Goal: Task Accomplishment & Management: Manage account settings

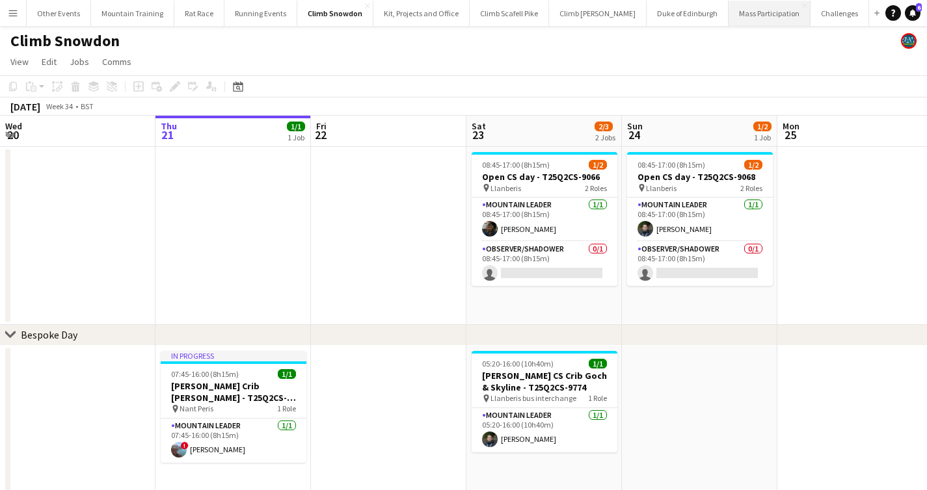
click at [749, 14] on button "Mass Participation Close" at bounding box center [770, 13] width 82 height 25
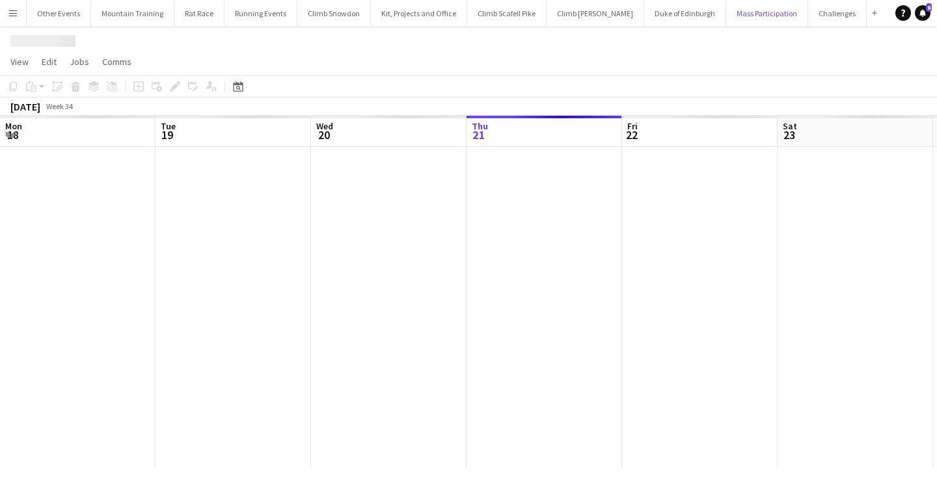
scroll to position [0, 311]
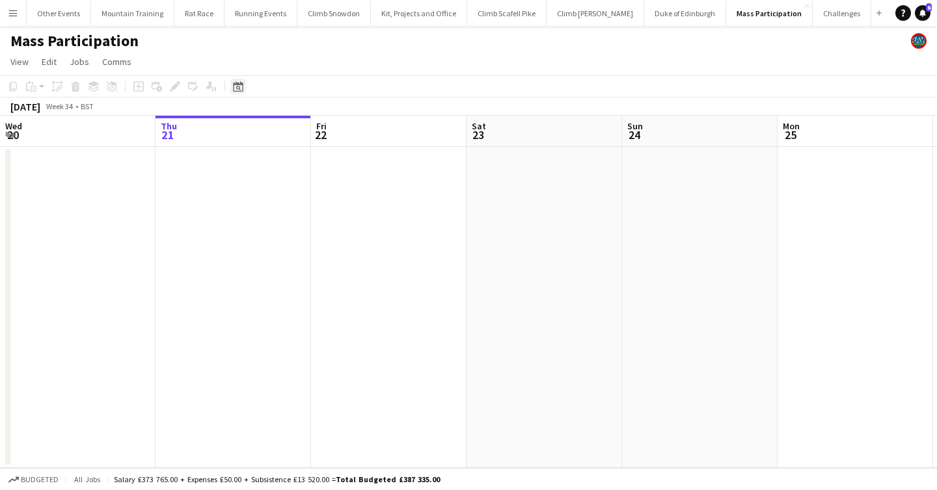
click at [234, 85] on icon at bounding box center [238, 86] width 10 height 10
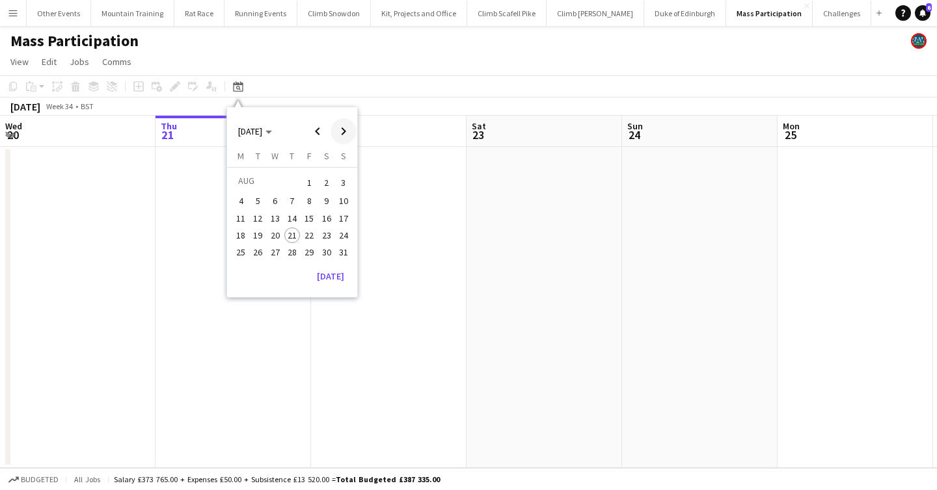
click at [343, 127] on span "Next month" at bounding box center [343, 131] width 26 height 26
click at [326, 221] on span "13" at bounding box center [327, 216] width 16 height 16
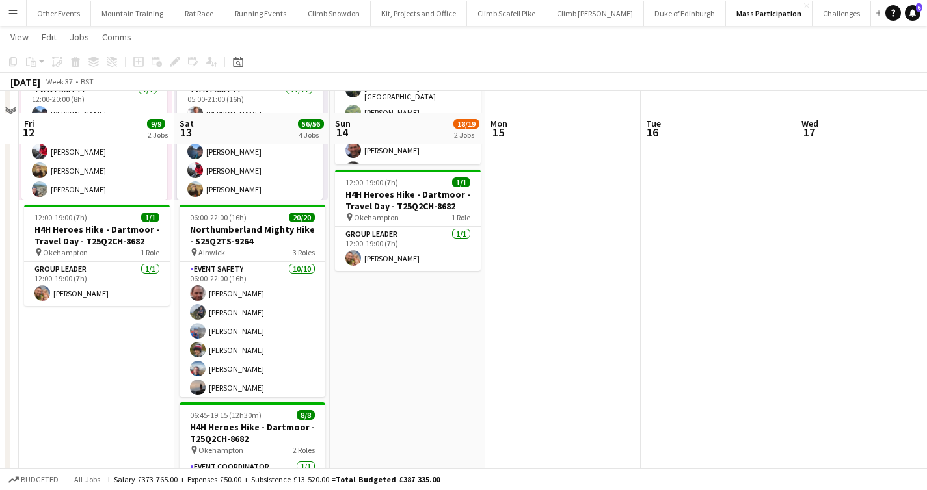
scroll to position [202, 0]
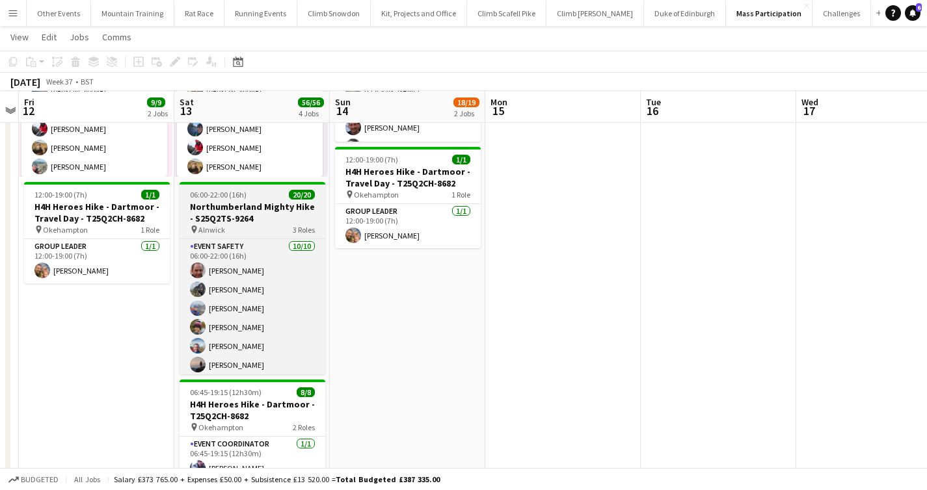
click at [239, 194] on span "06:00-22:00 (16h)" at bounding box center [218, 195] width 57 height 10
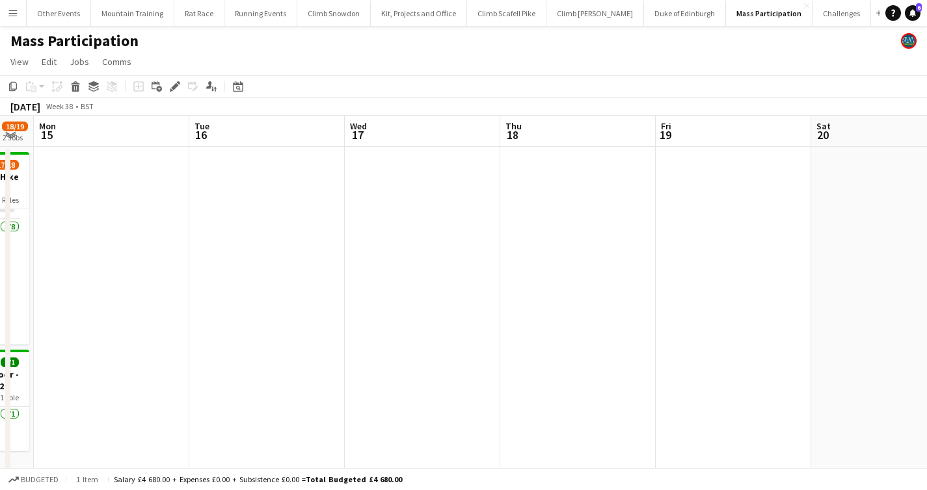
scroll to position [0, 516]
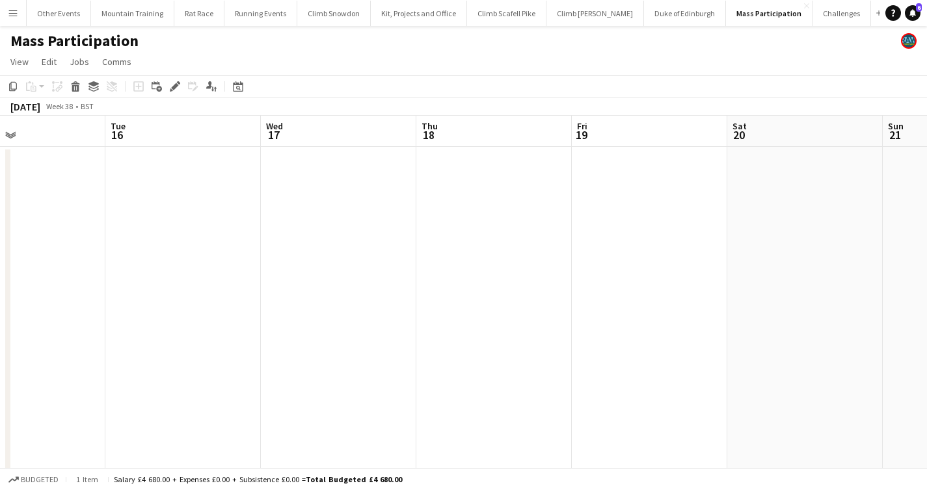
drag, startPoint x: 736, startPoint y: 224, endPoint x: 200, endPoint y: 206, distance: 535.7
click at [236, 87] on icon "Date picker" at bounding box center [238, 86] width 10 height 10
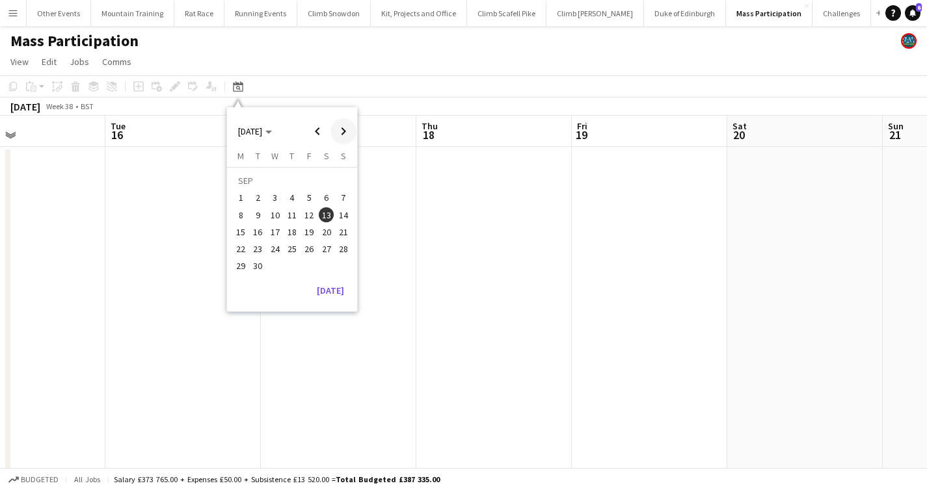
click at [336, 136] on span "Next month" at bounding box center [343, 131] width 26 height 26
click at [319, 134] on span "Previous month" at bounding box center [317, 131] width 26 height 26
click at [325, 250] on span "27" at bounding box center [327, 249] width 16 height 16
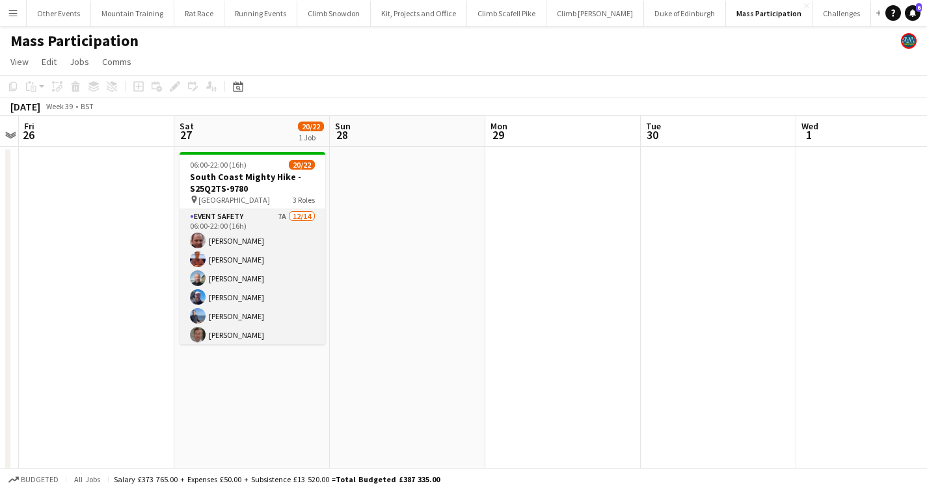
click at [237, 257] on app-card-role "Event Safety 7A [DATE] 06:00-22:00 (16h) [PERSON_NAME] [PERSON_NAME] [PERSON_NA…" at bounding box center [253, 355] width 146 height 293
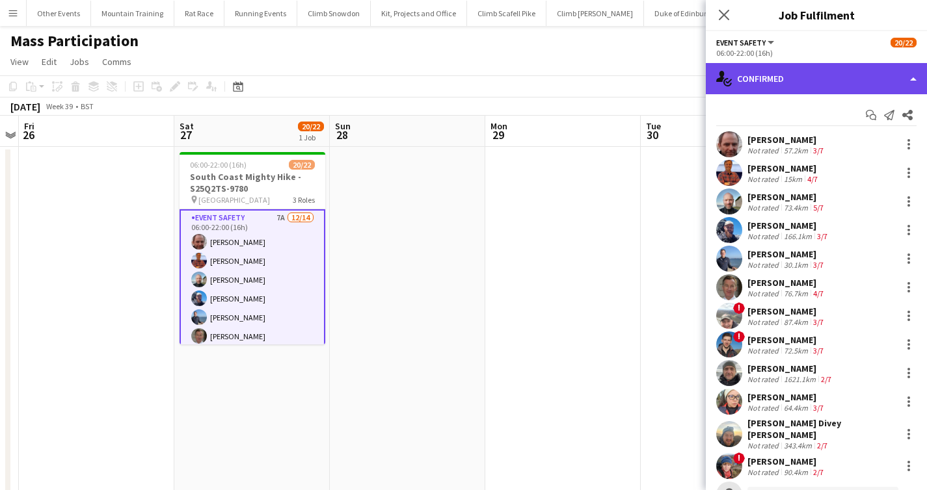
click at [853, 64] on div "single-neutral-actions-check-2 Confirmed" at bounding box center [816, 78] width 221 height 31
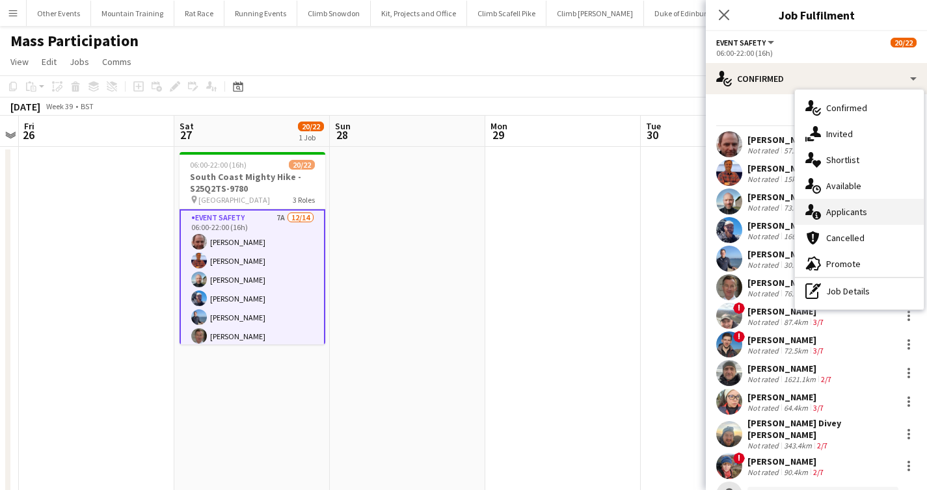
click at [863, 221] on div "single-neutral-actions-information Applicants" at bounding box center [859, 212] width 129 height 26
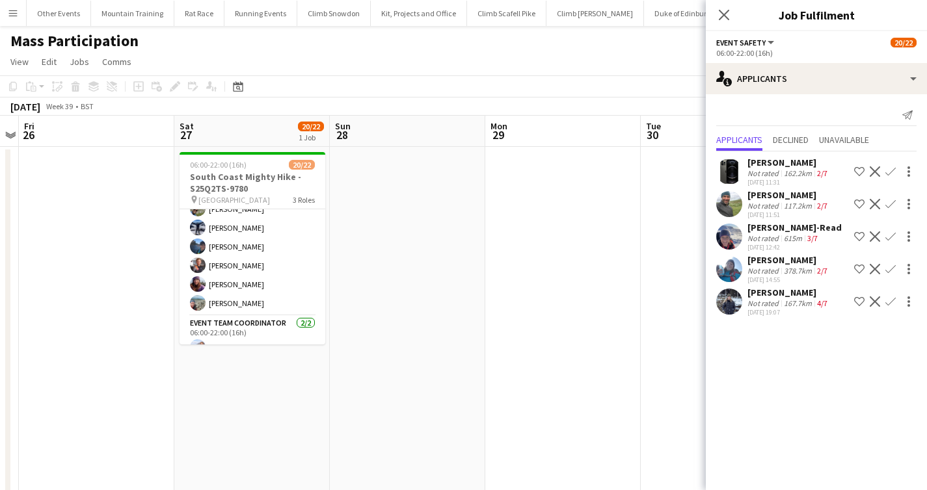
scroll to position [263, 0]
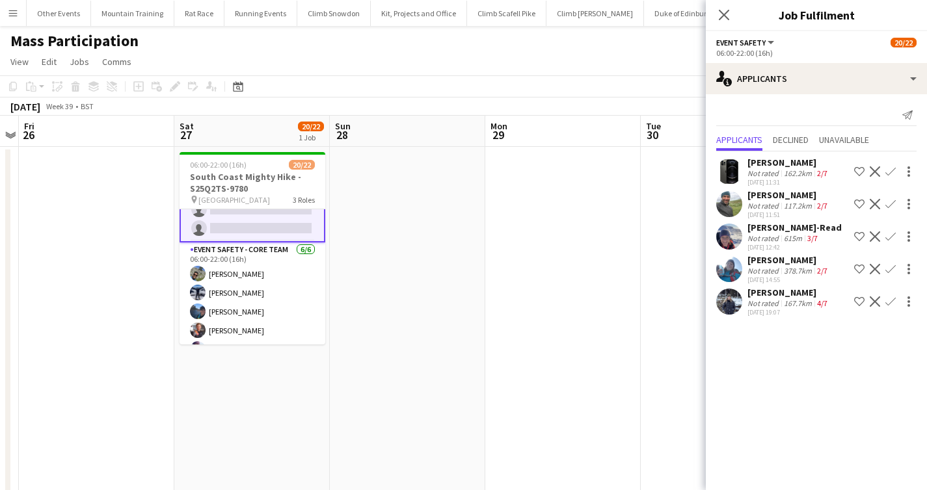
click at [885, 307] on app-icon "Confirm" at bounding box center [890, 302] width 10 height 10
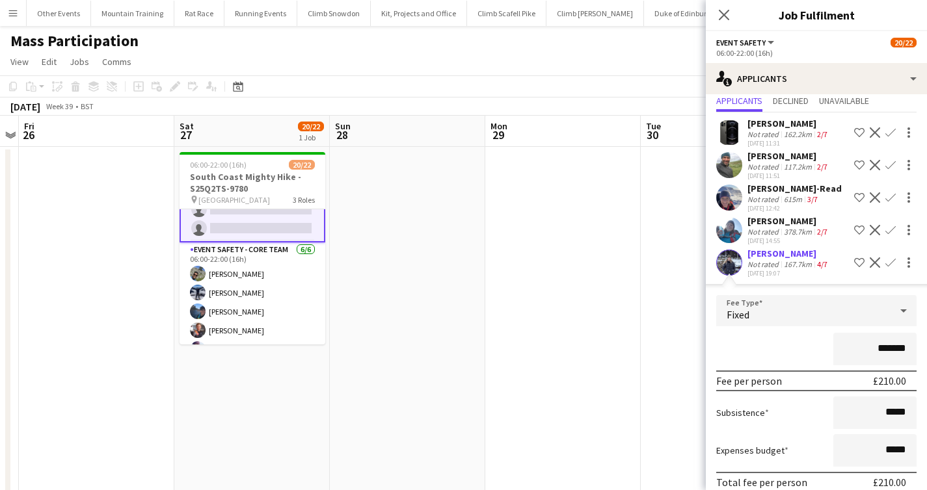
scroll to position [109, 0]
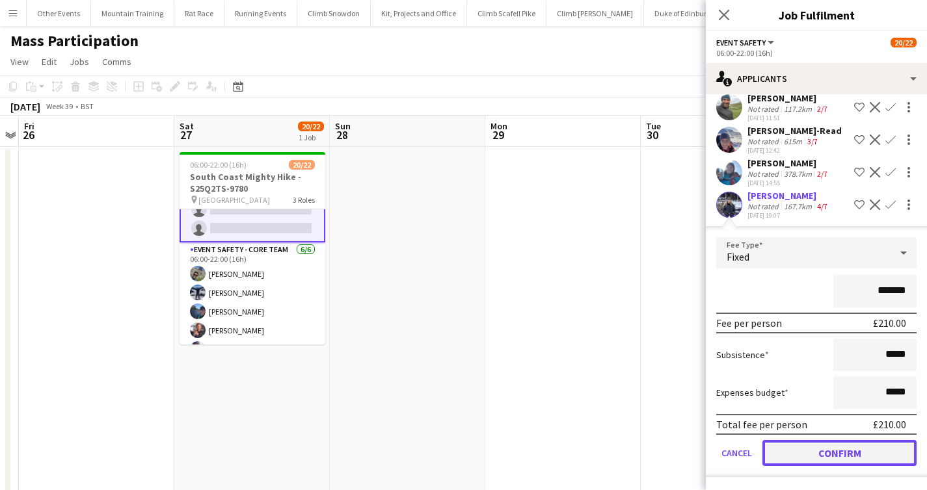
click at [844, 449] on button "Confirm" at bounding box center [839, 453] width 154 height 26
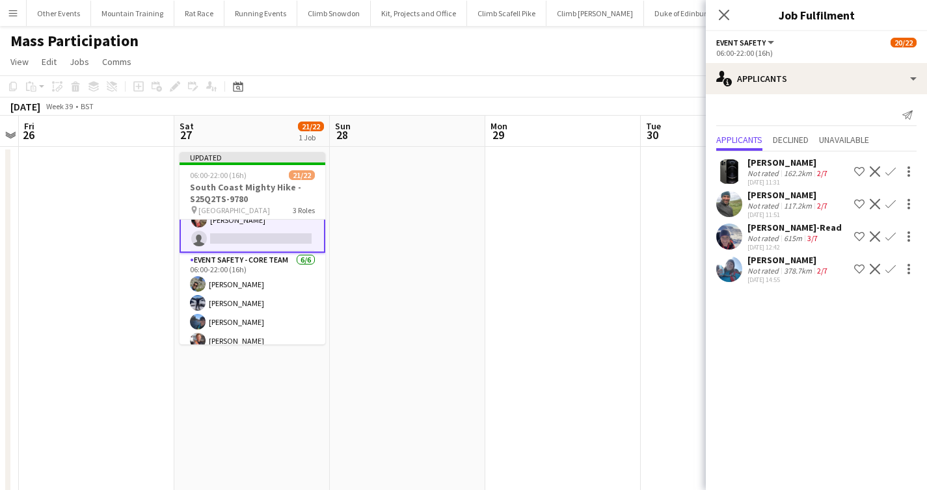
click at [890, 267] on app-icon "Confirm" at bounding box center [890, 269] width 10 height 10
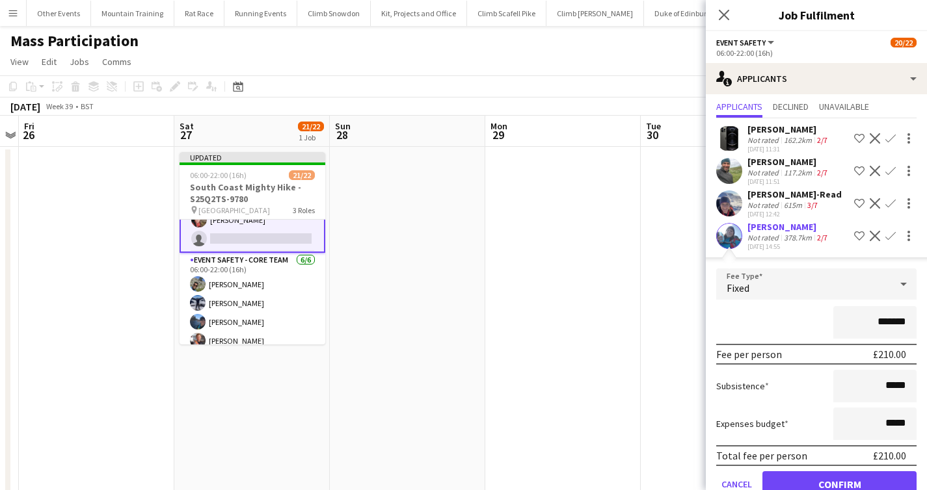
scroll to position [76, 0]
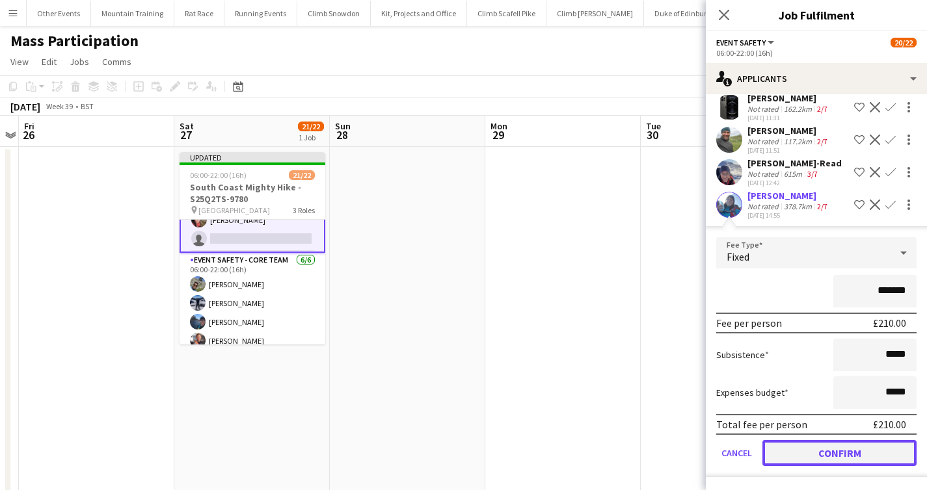
click at [831, 447] on button "Confirm" at bounding box center [839, 453] width 154 height 26
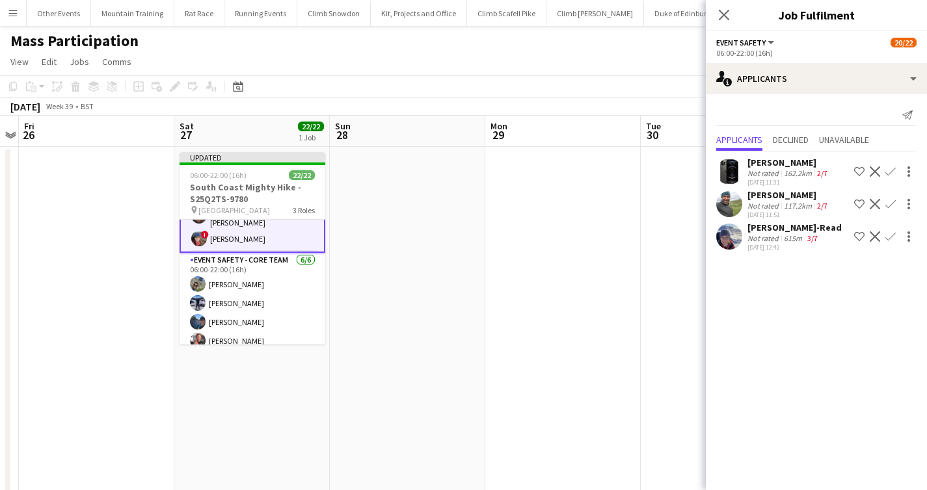
click at [626, 68] on app-page-menu "View Day view expanded Day view collapsed Month view Date picker Jump to [DATE]…" at bounding box center [463, 63] width 927 height 25
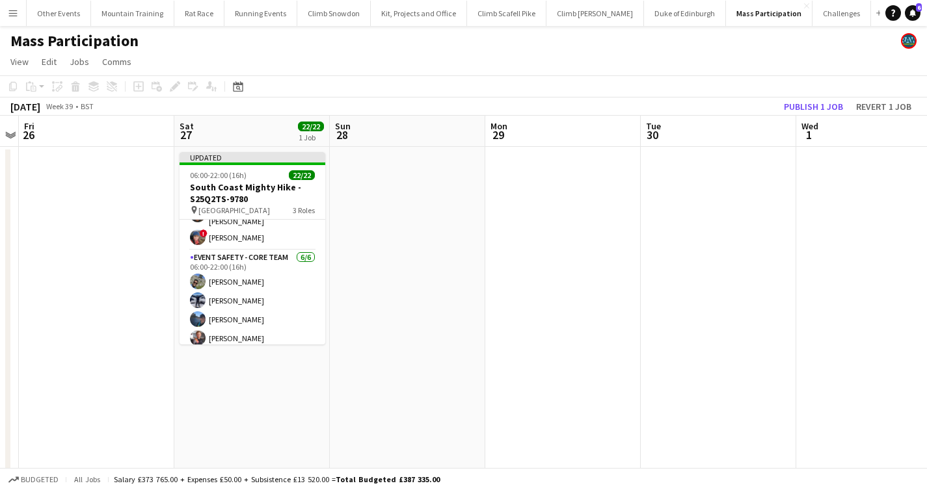
scroll to position [261, 0]
click at [897, 107] on button "Revert 1 job" at bounding box center [884, 106] width 66 height 17
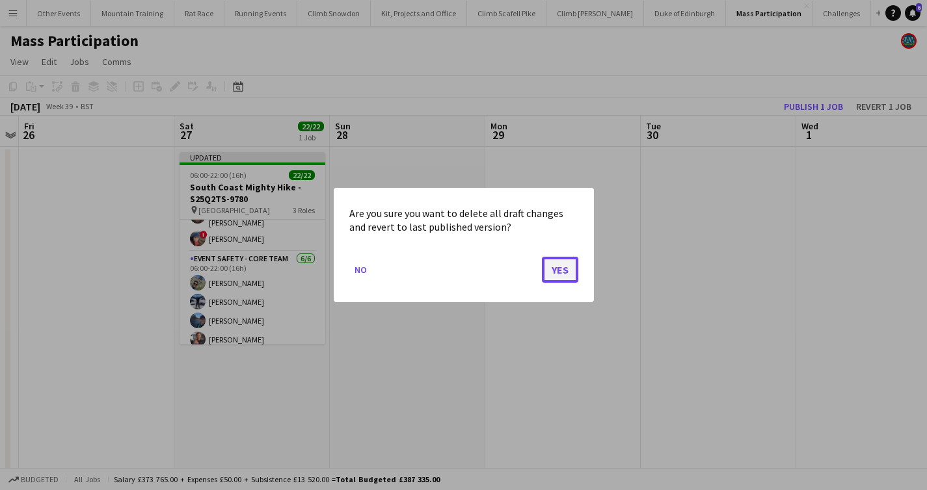
click at [561, 272] on button "Yes" at bounding box center [560, 270] width 36 height 26
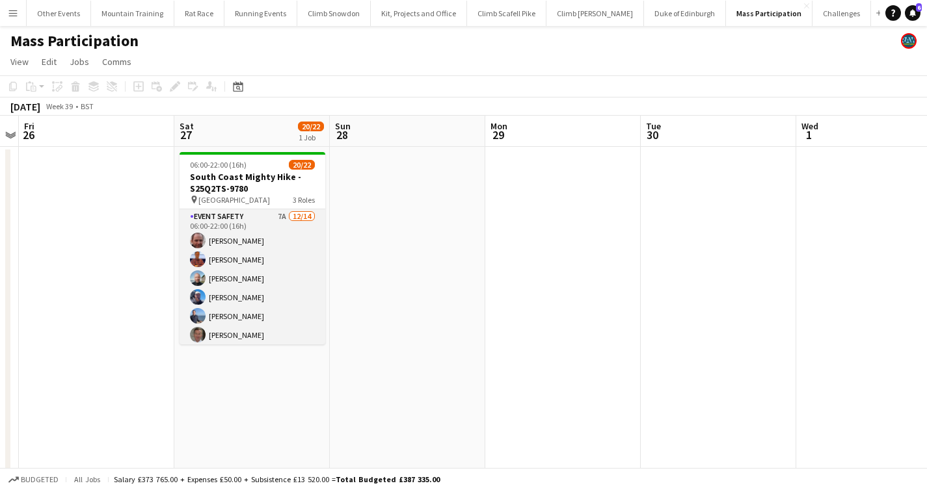
click at [237, 245] on app-card-role "Event Safety 7A [DATE] 06:00-22:00 (16h) [PERSON_NAME] [PERSON_NAME] [PERSON_NA…" at bounding box center [253, 355] width 146 height 293
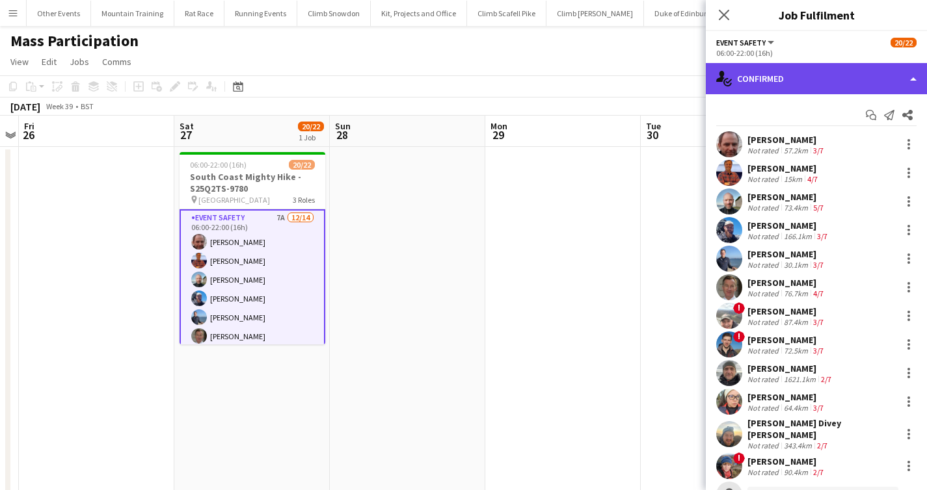
click at [812, 73] on div "single-neutral-actions-check-2 Confirmed" at bounding box center [816, 78] width 221 height 31
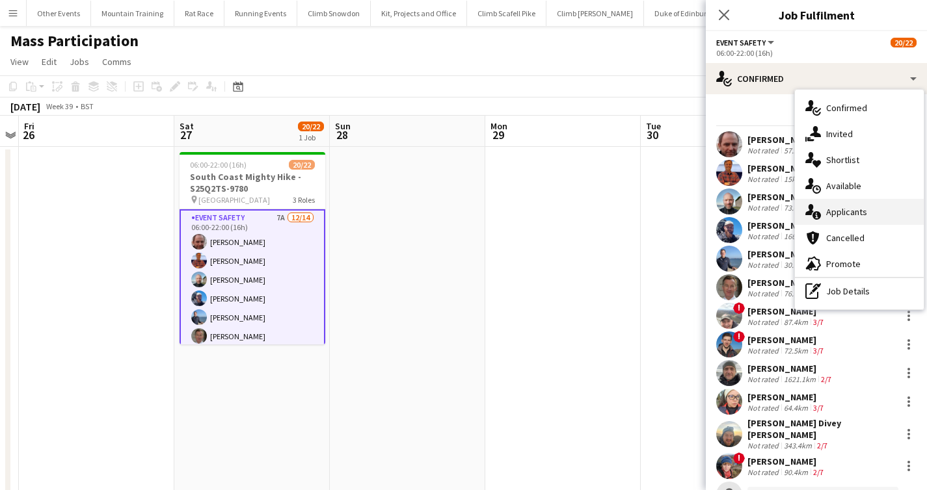
click at [862, 208] on div "single-neutral-actions-information Applicants" at bounding box center [859, 212] width 129 height 26
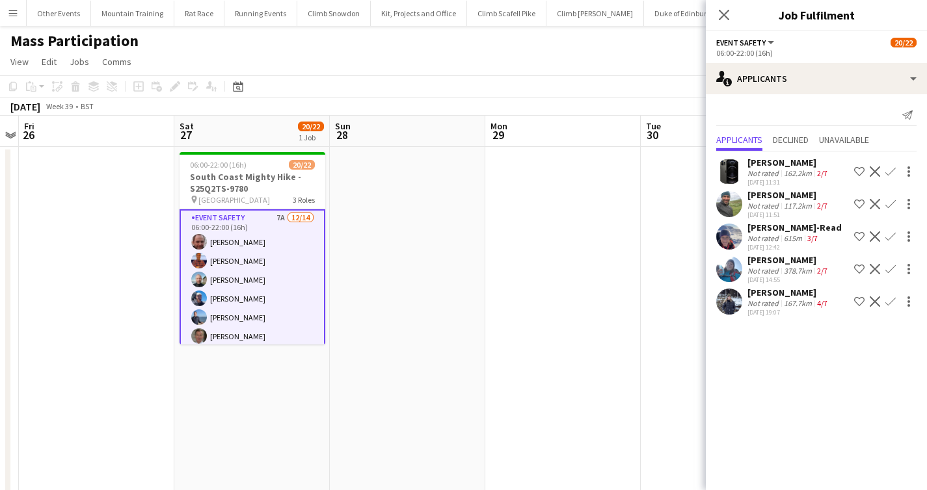
click at [885, 205] on app-icon "Confirm" at bounding box center [890, 204] width 10 height 10
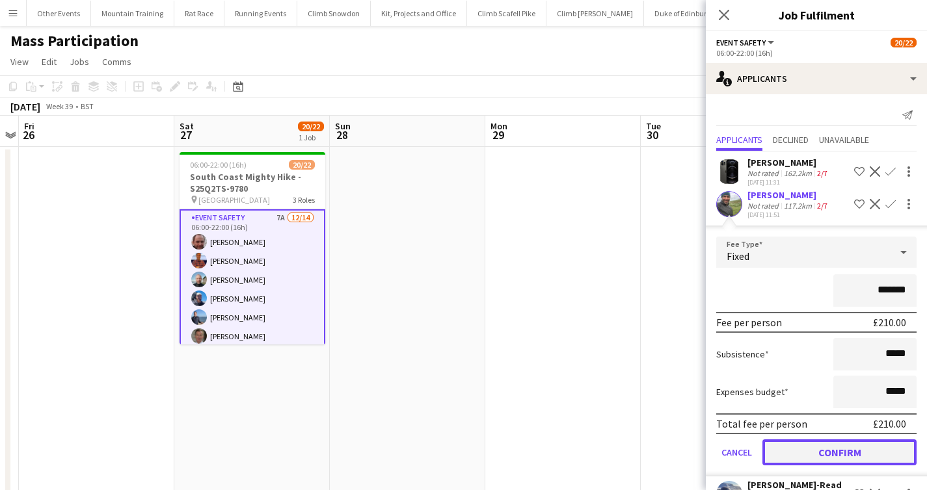
click at [833, 455] on button "Confirm" at bounding box center [839, 453] width 154 height 26
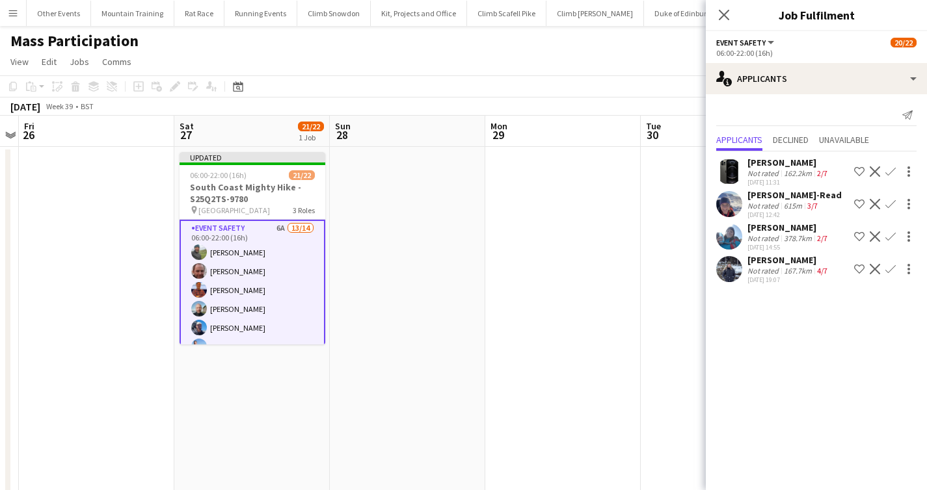
click at [889, 266] on app-icon "Confirm" at bounding box center [890, 269] width 10 height 10
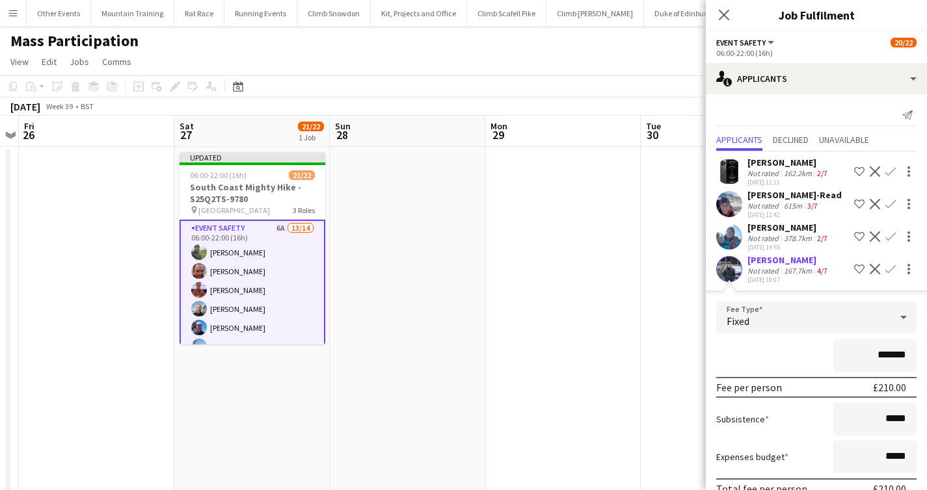
scroll to position [76, 0]
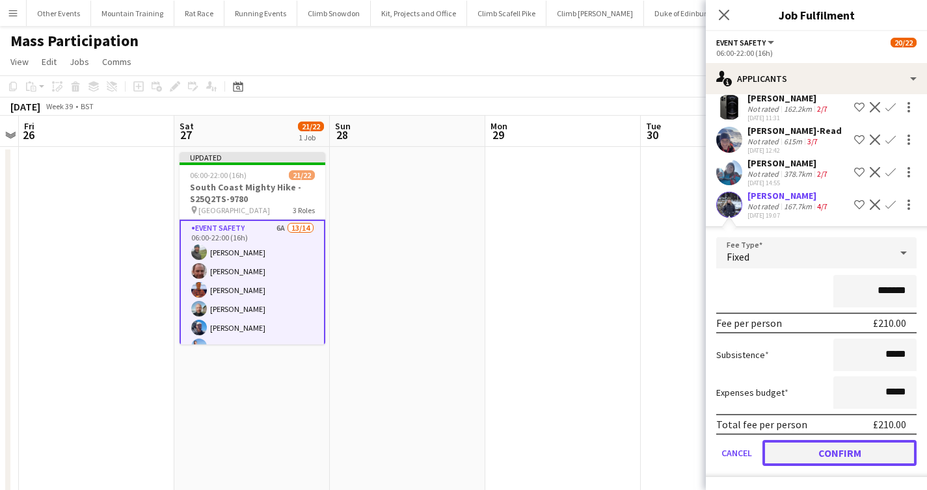
click at [839, 446] on button "Confirm" at bounding box center [839, 453] width 154 height 26
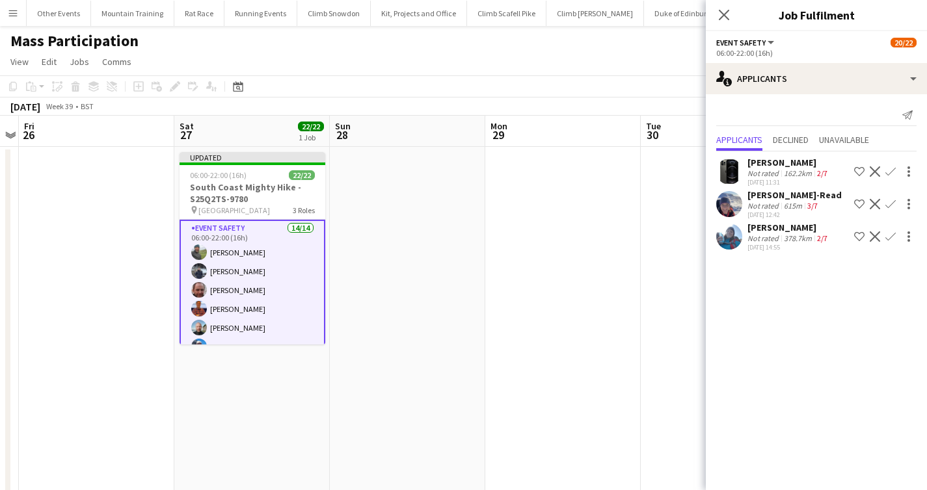
scroll to position [0, 0]
click at [662, 84] on app-toolbar "Copy Paste Paste Command V Paste with crew Command Shift V Paste linked Job [GE…" at bounding box center [463, 86] width 927 height 22
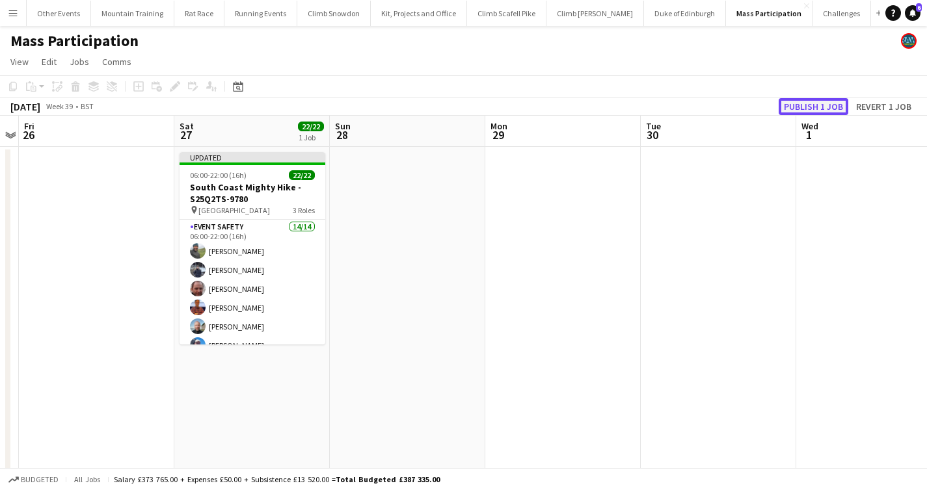
click at [805, 105] on button "Publish 1 job" at bounding box center [814, 106] width 70 height 17
